Goal: Obtain resource: Download file/media

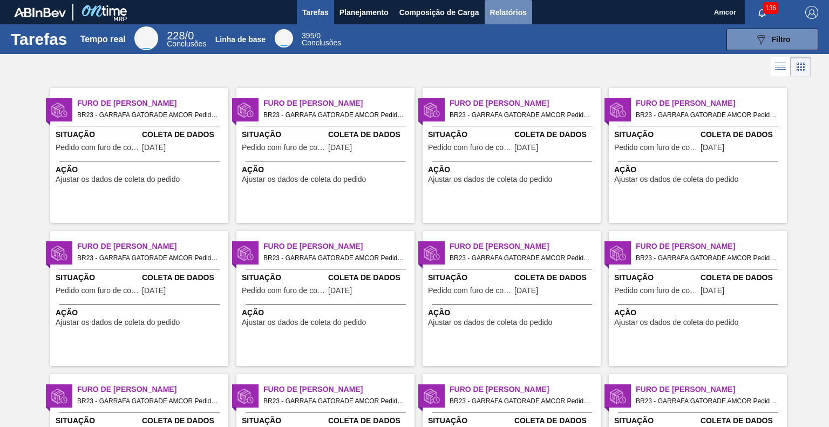
click at [499, 15] on font "Relatórios" at bounding box center [508, 12] width 37 height 9
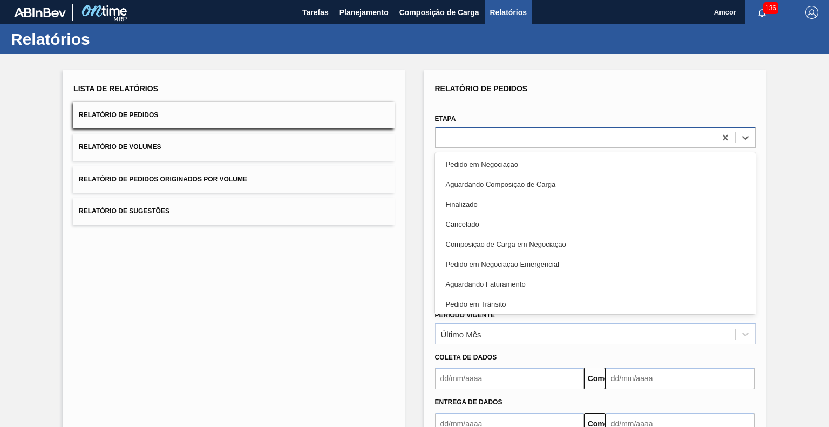
click at [473, 139] on div at bounding box center [575, 138] width 280 height 16
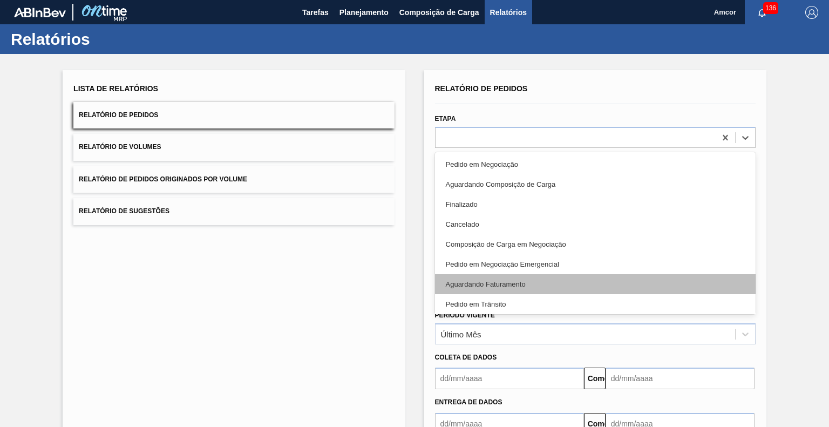
click at [473, 282] on font "Aguardando Faturamento" at bounding box center [486, 284] width 80 height 8
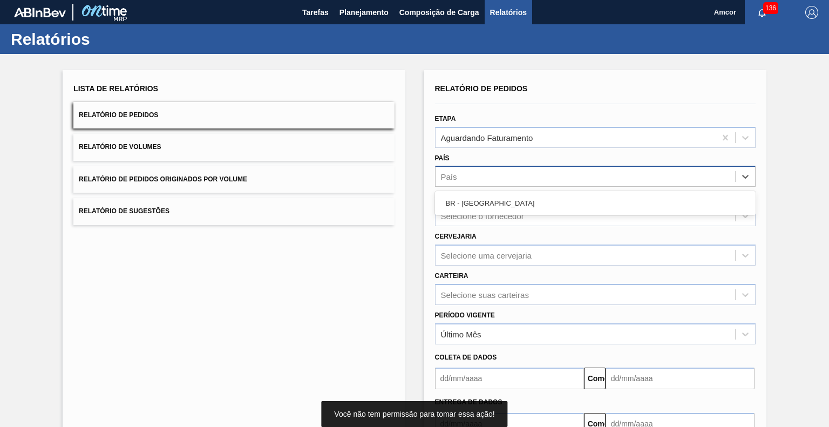
click at [485, 179] on div "País" at bounding box center [584, 177] width 299 height 16
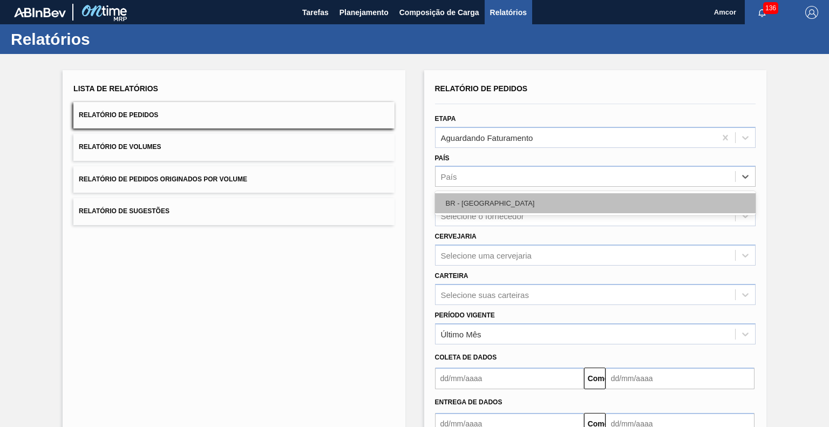
click at [506, 207] on div "BR - [GEOGRAPHIC_DATA]" at bounding box center [595, 203] width 321 height 20
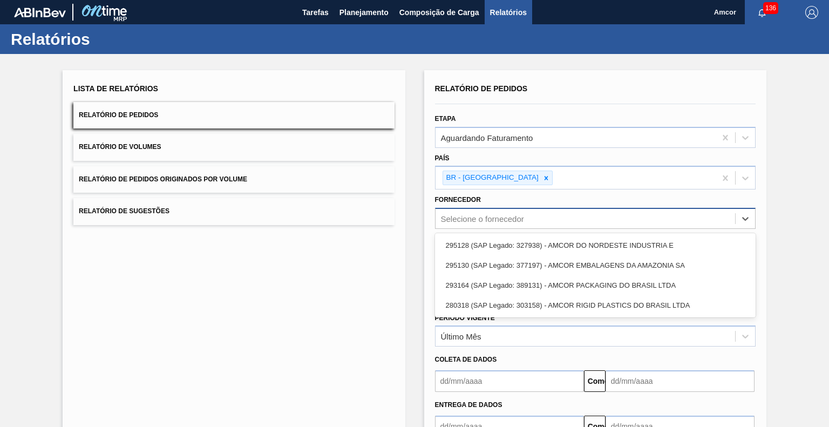
click at [511, 222] on div "Selecione o fornecedor" at bounding box center [482, 218] width 83 height 9
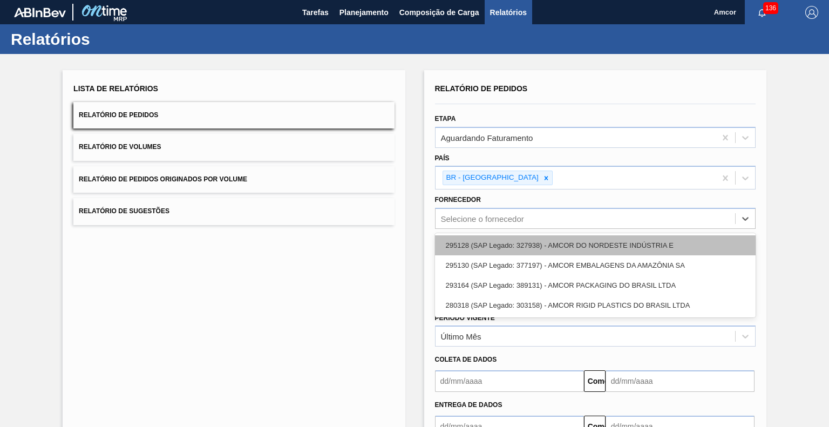
click at [539, 244] on font "295128 (SAP Legado: 327938) - AMCOR DO NORDESTE INDÚSTRIA E" at bounding box center [560, 245] width 228 height 8
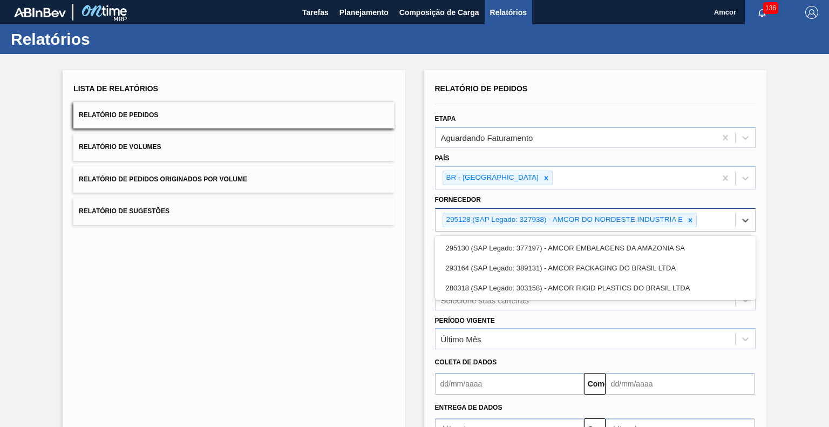
click at [705, 226] on div "295128 (SAP Legado: 327938) - AMCOR DO NORDESTE INDUSTRIA E" at bounding box center [584, 220] width 299 height 22
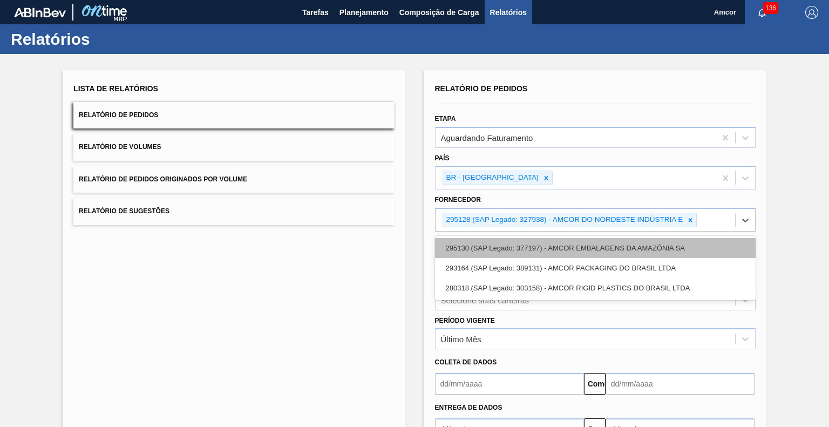
click at [645, 246] on font "295130 (SAP Legado: 377197) - AMCOR EMBALAGENS DA AMAZÔNIA SA" at bounding box center [565, 248] width 239 height 8
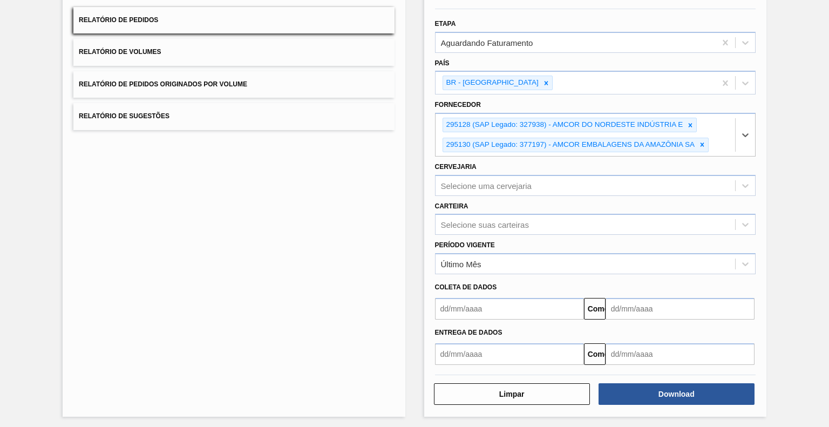
scroll to position [95, 0]
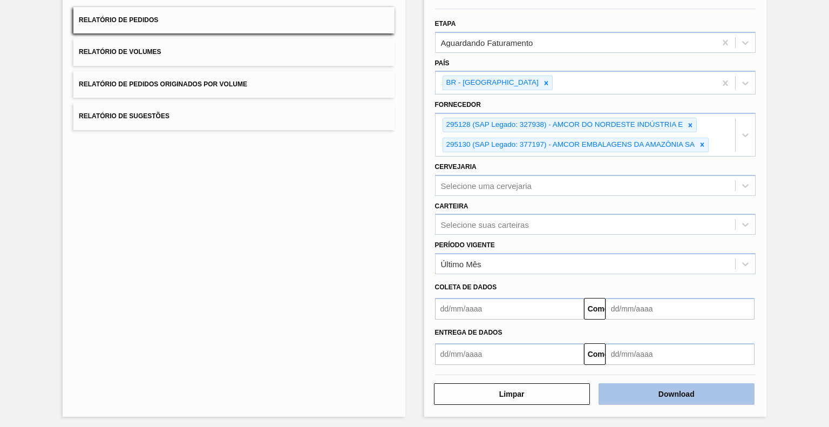
click at [686, 390] on font "Download" at bounding box center [676, 394] width 36 height 9
